Goal: Check status: Check status

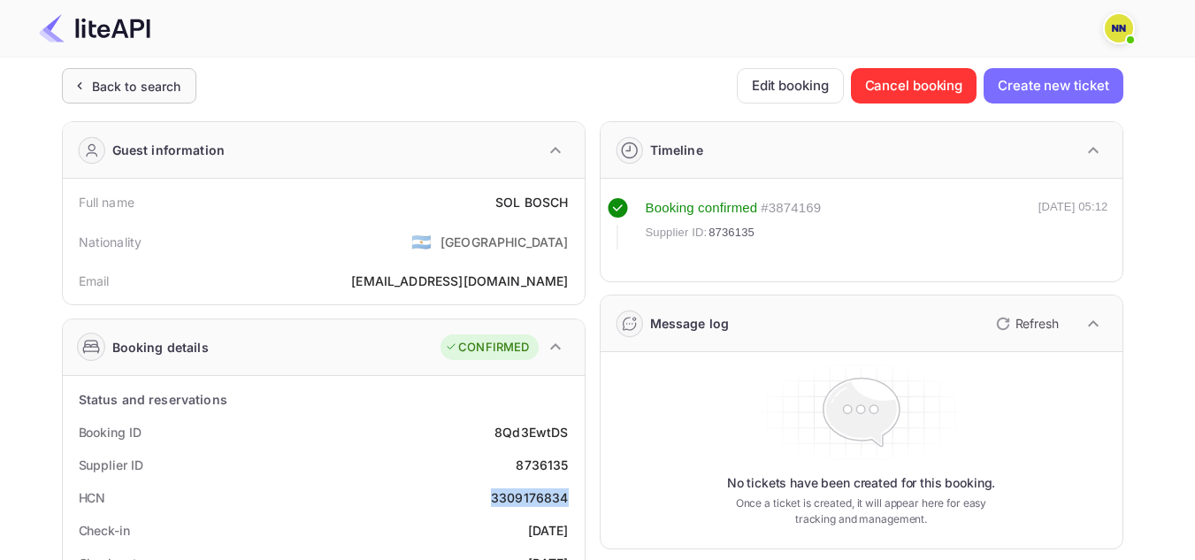
click at [163, 81] on div "Back to search" at bounding box center [136, 86] width 89 height 19
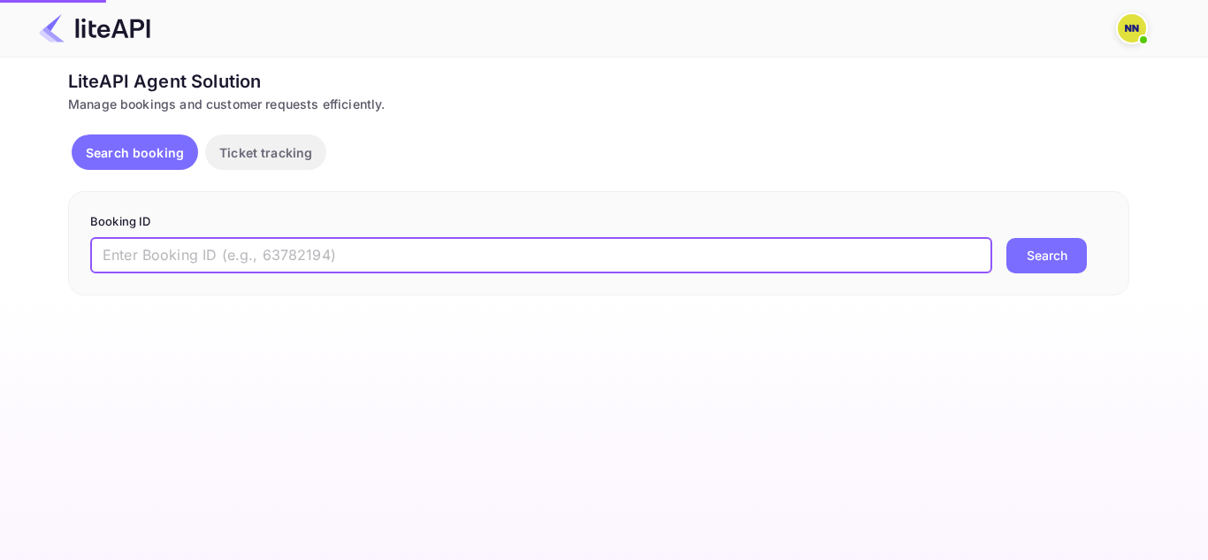
click at [327, 247] on input "text" at bounding box center [541, 255] width 902 height 35
paste input "8429647"
type input "8429647"
click at [1065, 246] on button "Search" at bounding box center [1047, 255] width 81 height 35
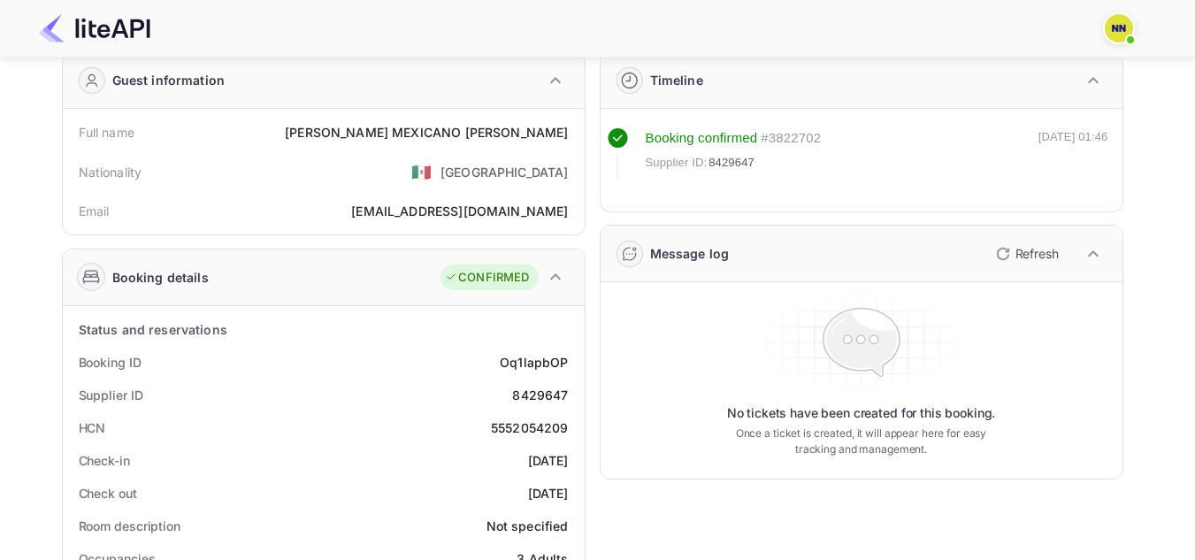
scroll to position [177, 0]
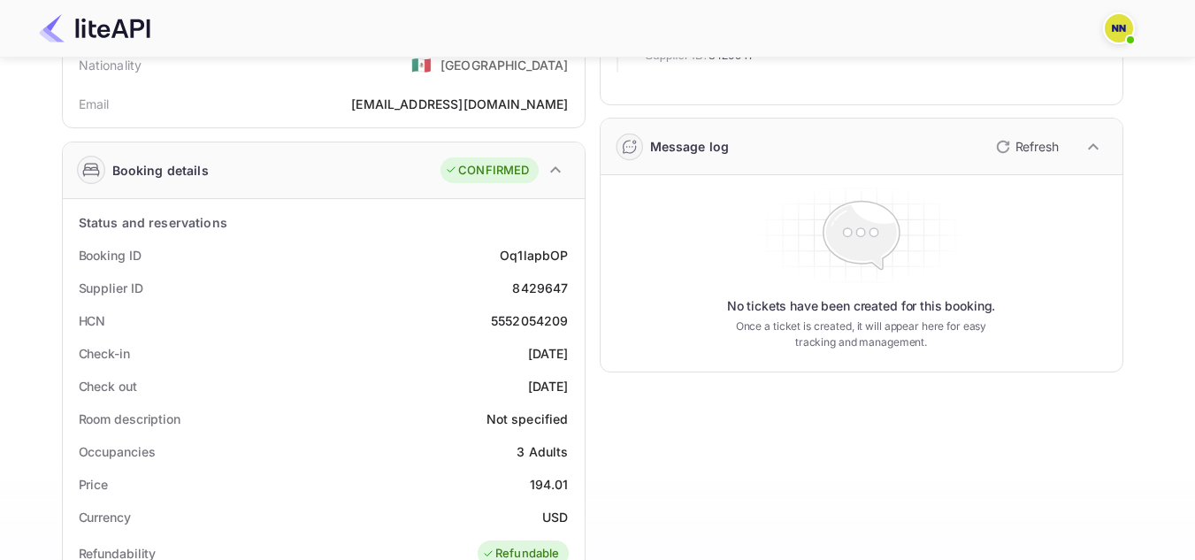
click at [545, 318] on div "5552054209" at bounding box center [530, 320] width 78 height 19
copy div "5552054209"
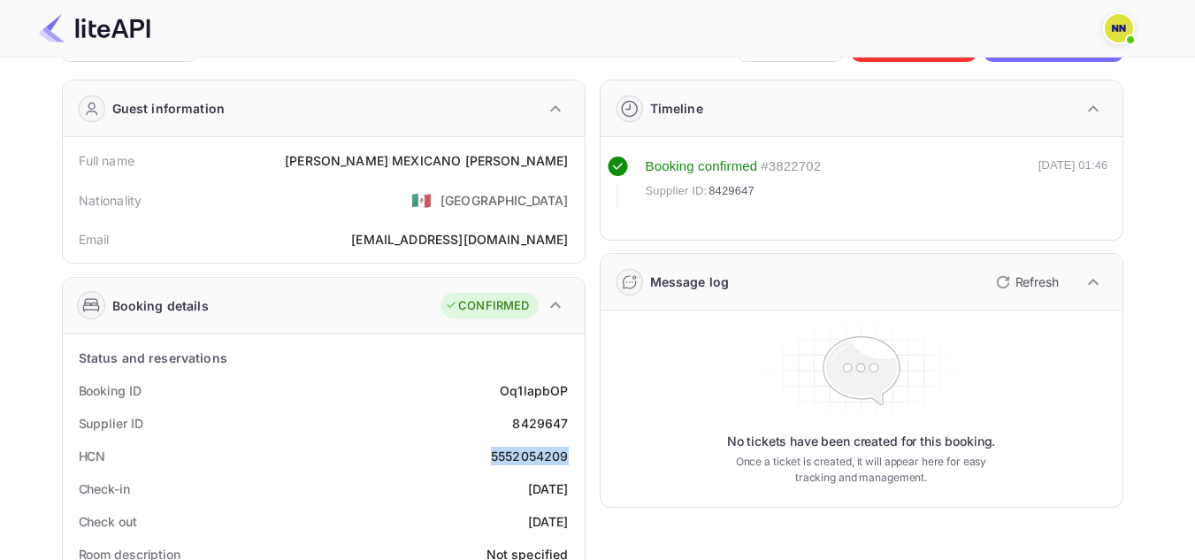
scroll to position [0, 0]
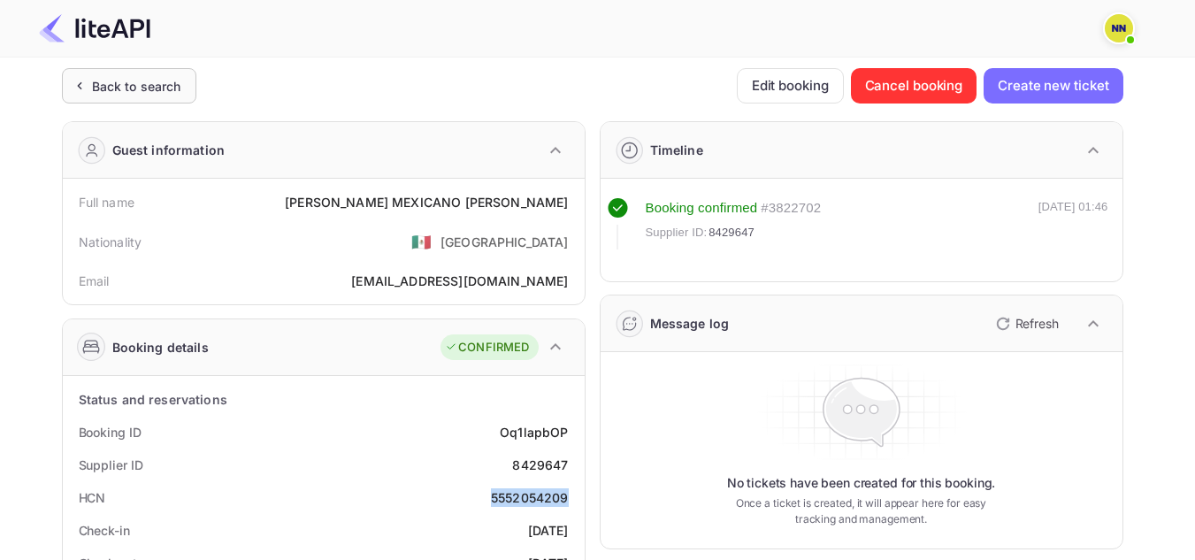
click at [100, 88] on div "Back to search" at bounding box center [136, 86] width 89 height 19
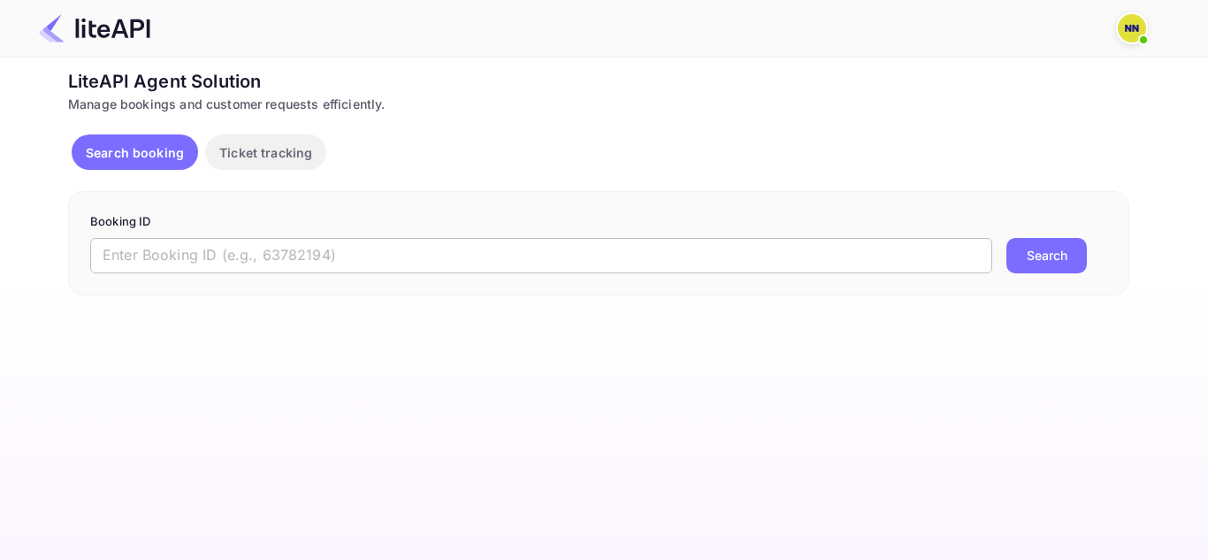
click at [364, 243] on input "text" at bounding box center [541, 255] width 902 height 35
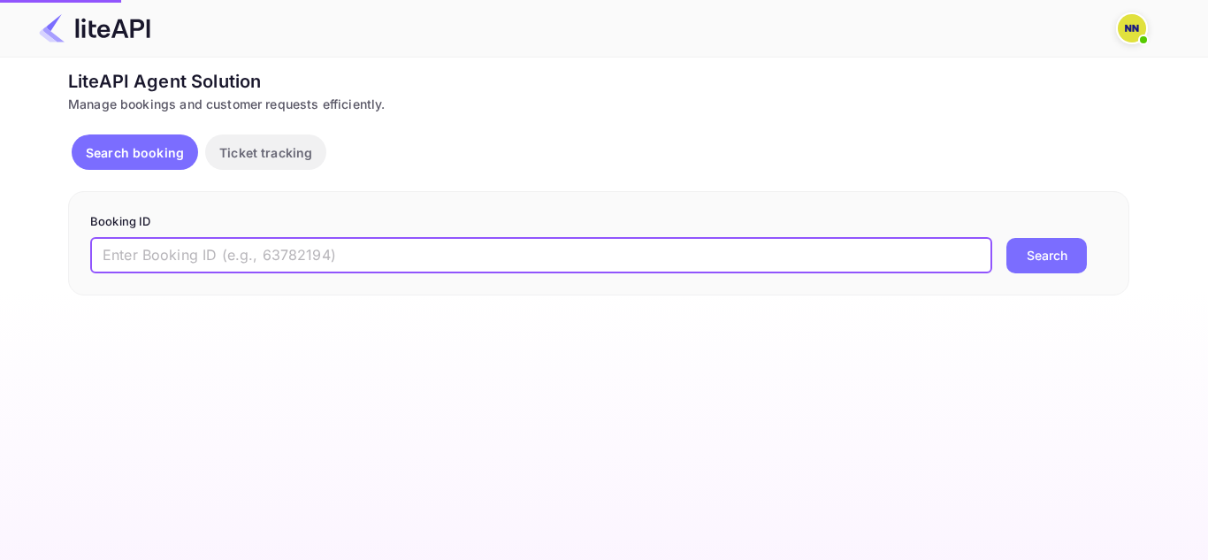
paste input "7210055"
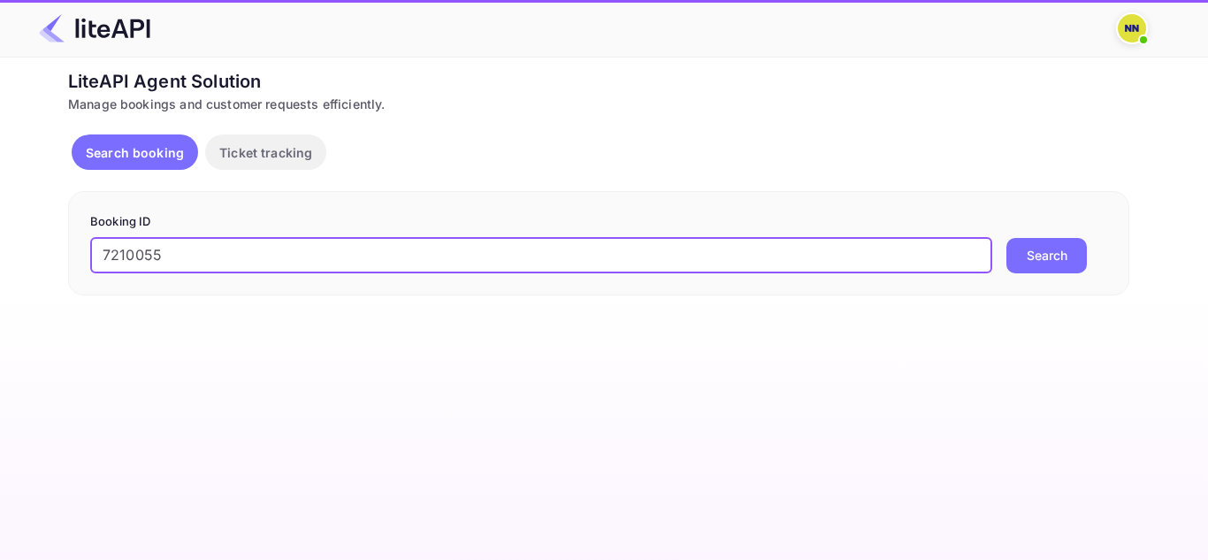
type input "7210055"
click at [1007, 238] on button "Search" at bounding box center [1047, 255] width 81 height 35
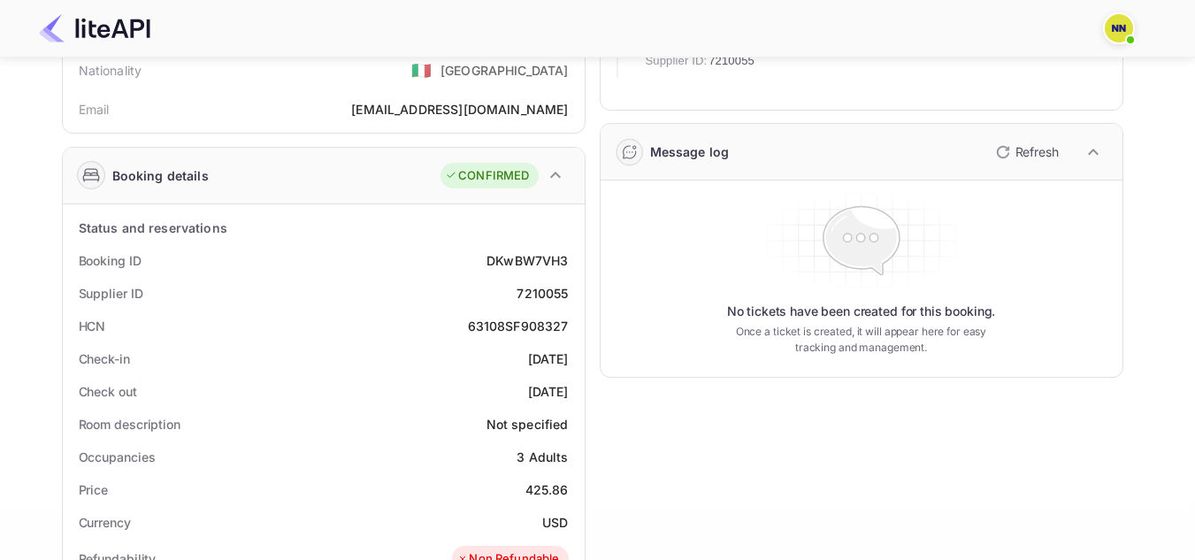
scroll to position [177, 0]
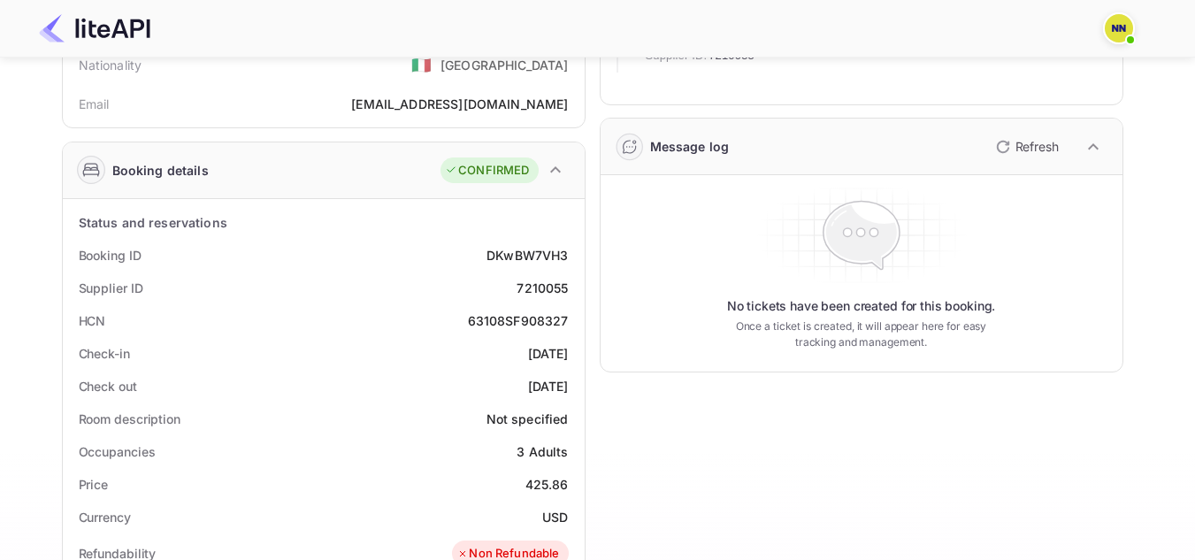
click at [547, 319] on div "63108SF908327" at bounding box center [518, 320] width 101 height 19
copy div "63108SF908327"
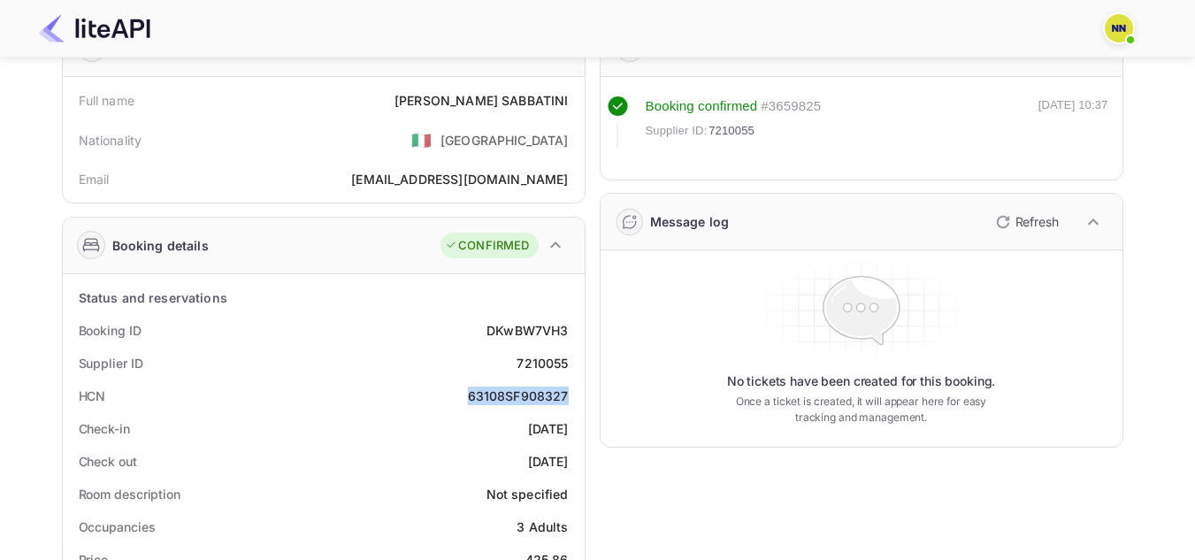
scroll to position [0, 0]
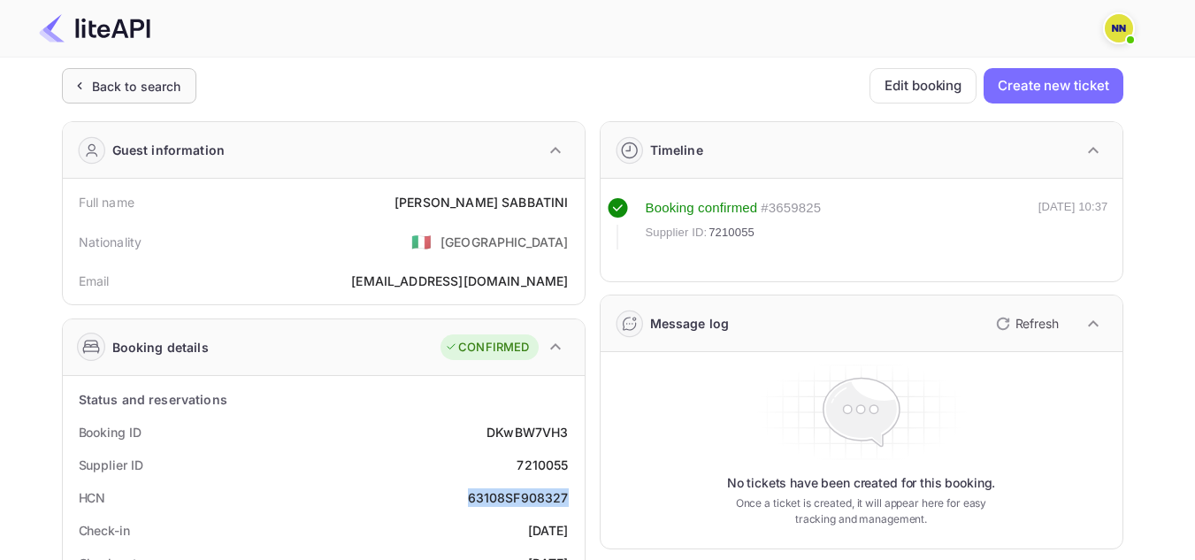
click at [131, 94] on div "Back to search" at bounding box center [136, 86] width 89 height 19
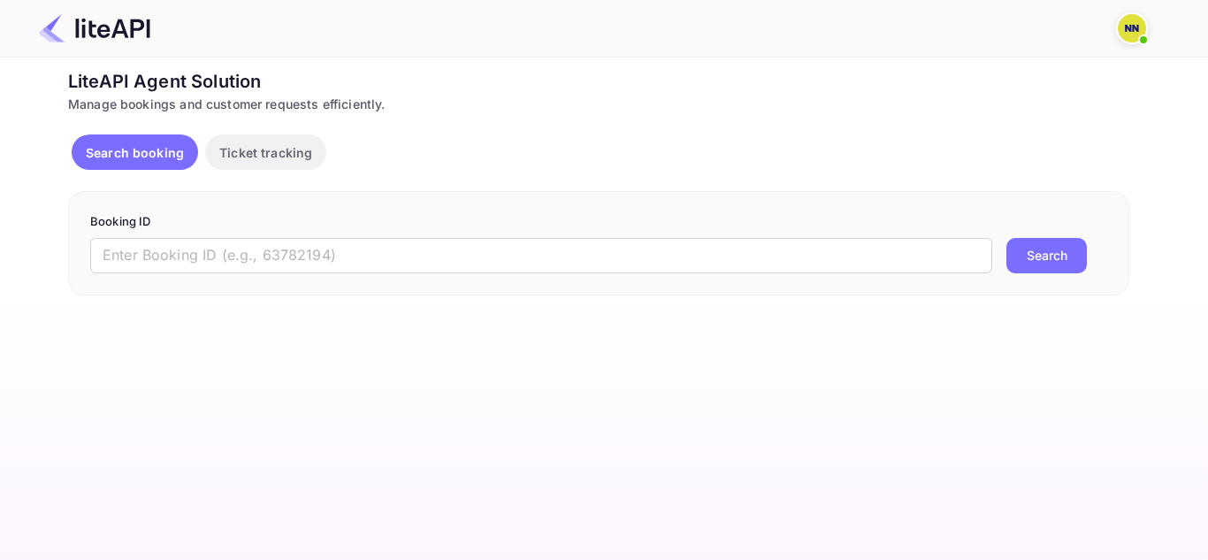
click at [287, 236] on form "Booking ID ​ Search" at bounding box center [598, 243] width 1017 height 60
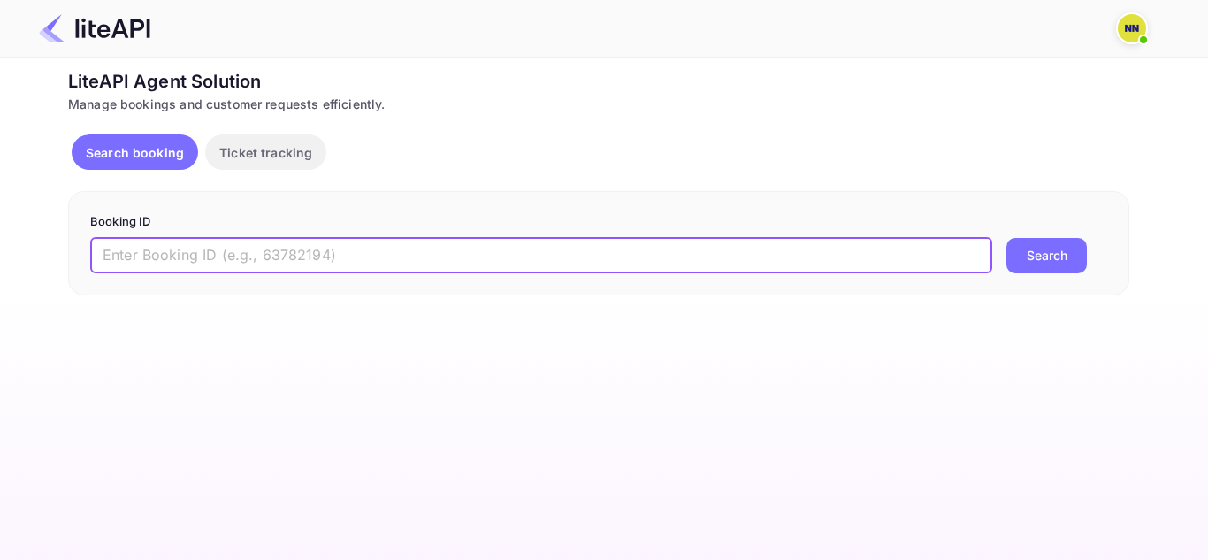
click at [288, 257] on input "text" at bounding box center [541, 255] width 902 height 35
paste input "8940227"
type input "8940227"
click at [1007, 238] on button "Search" at bounding box center [1047, 255] width 81 height 35
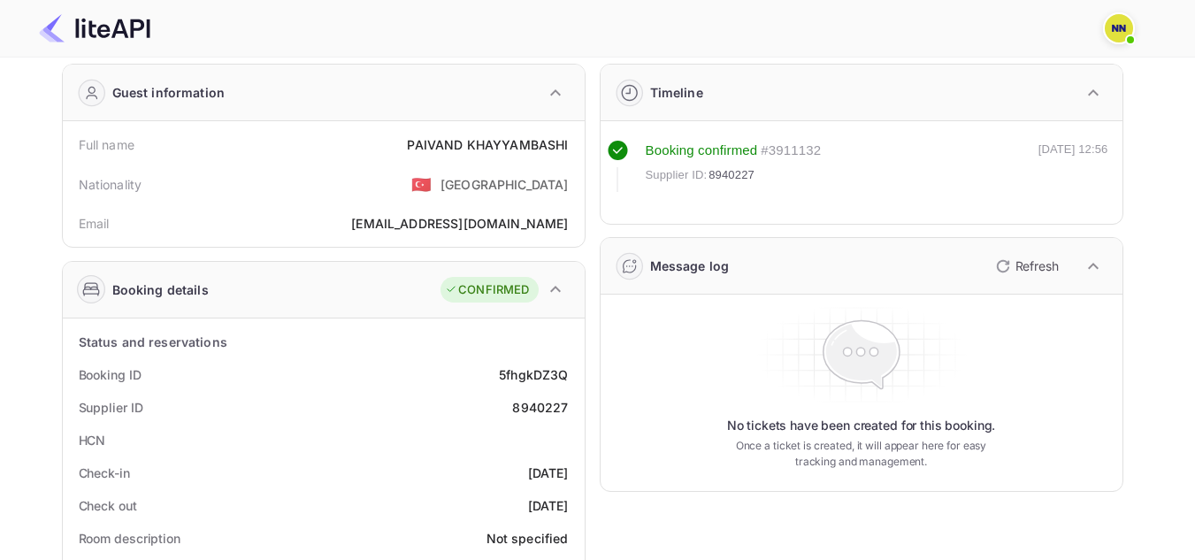
scroll to position [88, 0]
